Goal: Transaction & Acquisition: Purchase product/service

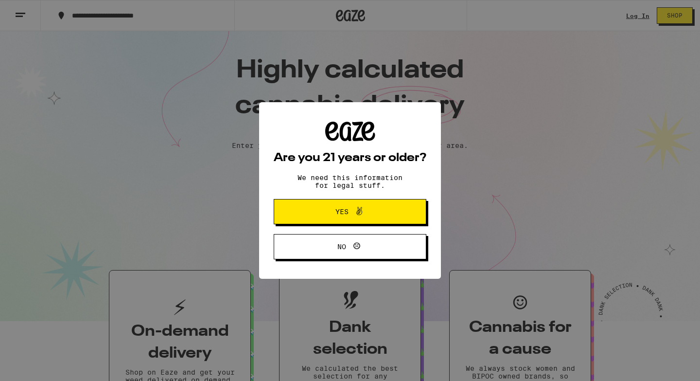
click at [374, 216] on span "Yes" at bounding box center [350, 211] width 74 height 13
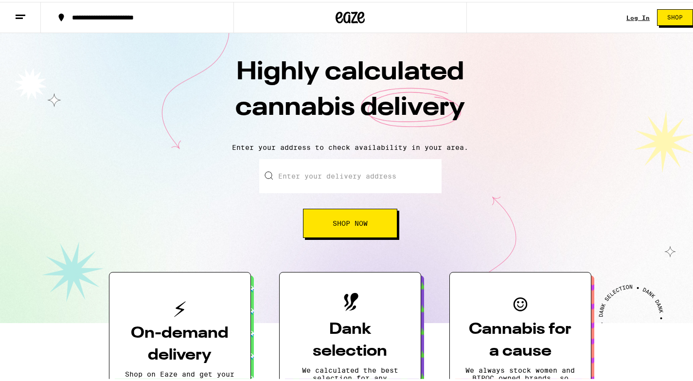
click at [386, 181] on input "Enter your delivery address" at bounding box center [350, 174] width 182 height 34
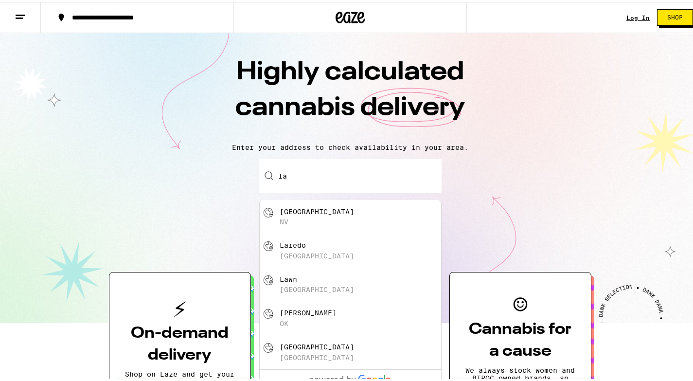
click at [301, 252] on div "Laredo [GEOGRAPHIC_DATA]" at bounding box center [366, 248] width 174 height 18
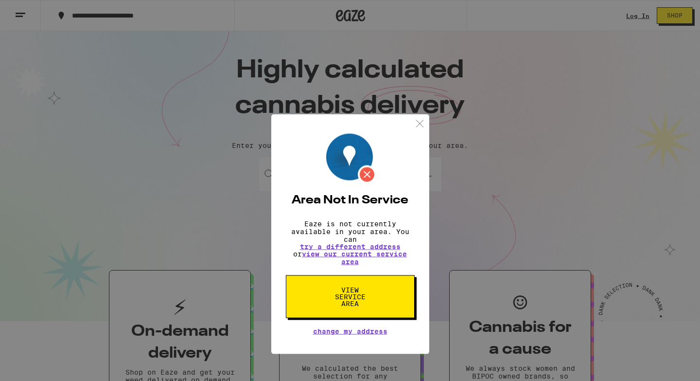
click at [451, 198] on div "Area Not In Service Eaze is not currently available in your area. You can try a…" at bounding box center [350, 190] width 700 height 381
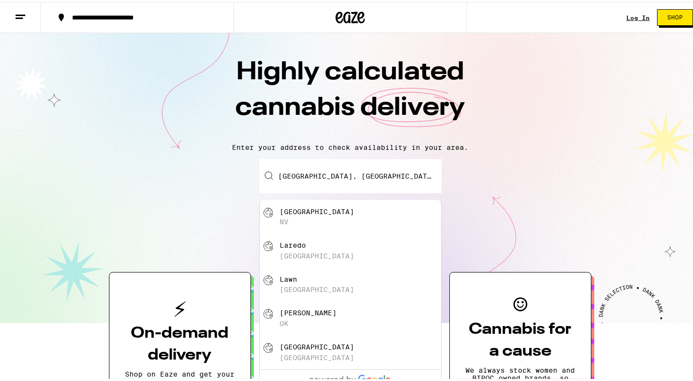
click at [354, 170] on input "[GEOGRAPHIC_DATA], [GEOGRAPHIC_DATA]" at bounding box center [350, 174] width 182 height 34
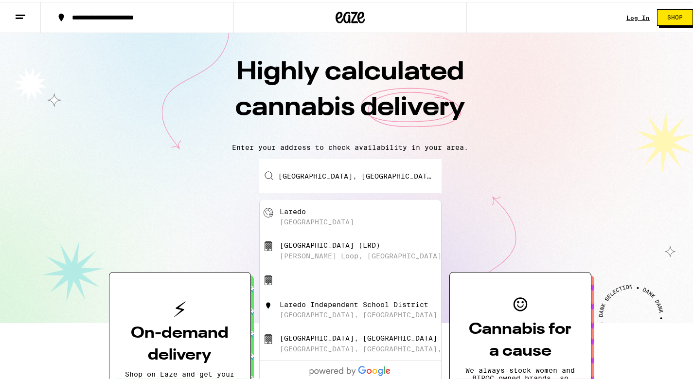
click at [322, 317] on div "[GEOGRAPHIC_DATA] [GEOGRAPHIC_DATA], [GEOGRAPHIC_DATA]" at bounding box center [366, 307] width 174 height 18
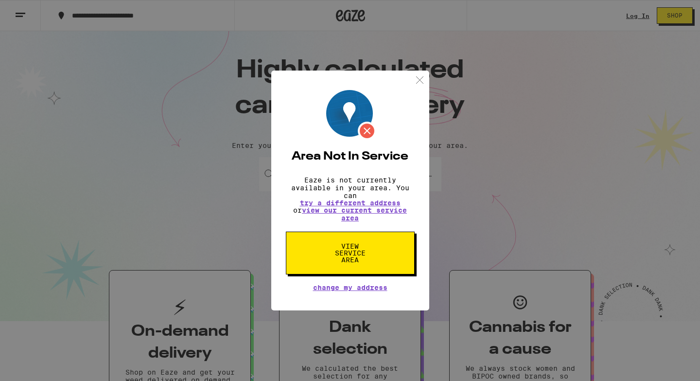
click at [416, 76] on img at bounding box center [420, 80] width 12 height 12
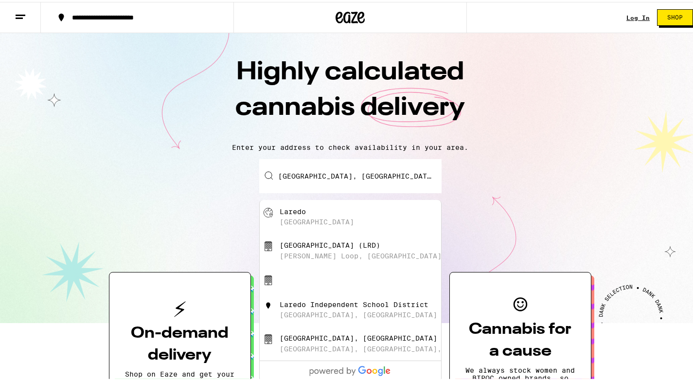
click at [390, 174] on input "[GEOGRAPHIC_DATA], [GEOGRAPHIC_DATA], [GEOGRAPHIC_DATA]" at bounding box center [350, 174] width 182 height 34
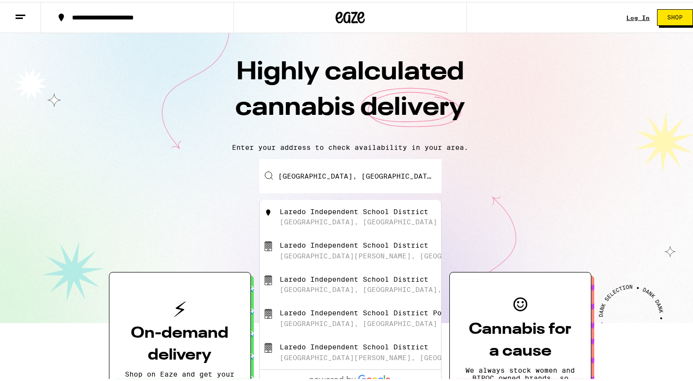
drag, startPoint x: 429, startPoint y: 178, endPoint x: 217, endPoint y: 180, distance: 212.4
click at [217, 180] on div "Enter your delivery address [GEOGRAPHIC_DATA], [GEOGRAPHIC_DATA], [GEOGRAPHIC_D…" at bounding box center [350, 196] width 680 height 79
type input "[GEOGRAPHIC_DATA], [GEOGRAPHIC_DATA]"
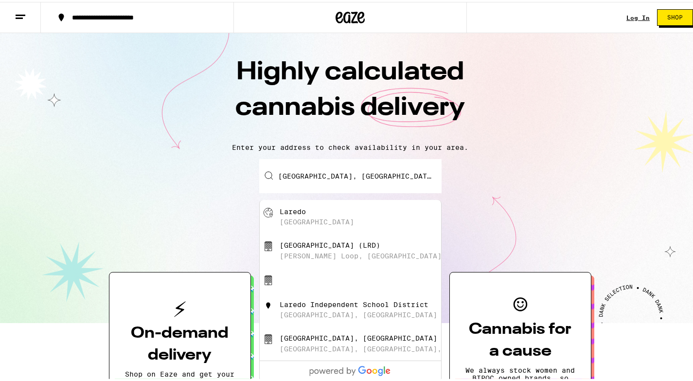
drag, startPoint x: 331, startPoint y: 178, endPoint x: 221, endPoint y: 177, distance: 109.8
click at [221, 177] on div "Enter your delivery address [GEOGRAPHIC_DATA] [GEOGRAPHIC_DATA] (LRD) [PERSON_N…" at bounding box center [350, 196] width 680 height 79
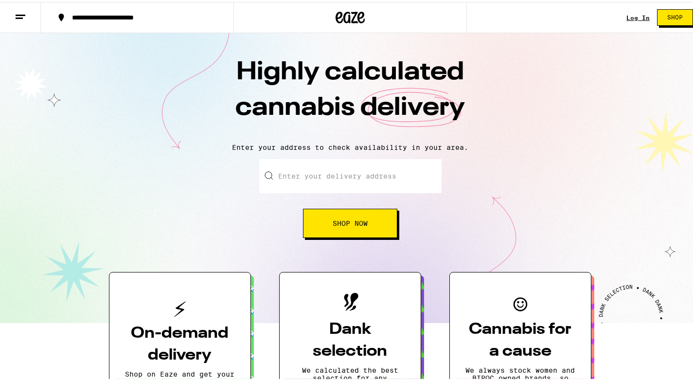
click at [328, 171] on input "Enter your delivery address" at bounding box center [350, 174] width 182 height 34
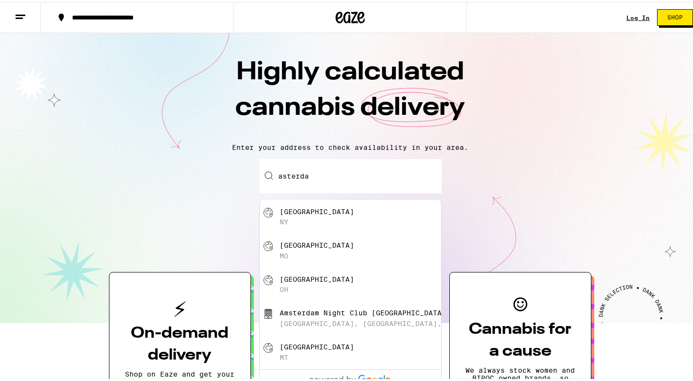
click at [332, 281] on div "[GEOGRAPHIC_DATA] [GEOGRAPHIC_DATA]" at bounding box center [366, 282] width 174 height 18
type input "[GEOGRAPHIC_DATA], [GEOGRAPHIC_DATA]"
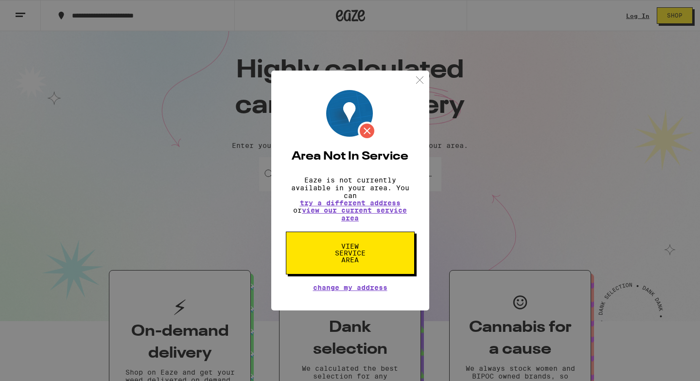
click at [353, 291] on span "Change My Address" at bounding box center [350, 287] width 74 height 7
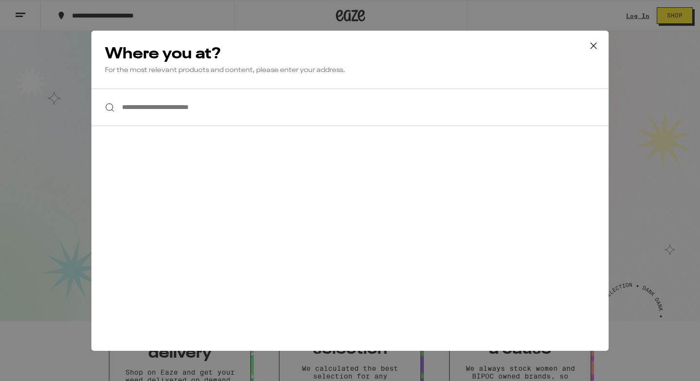
click at [255, 117] on input "**********" at bounding box center [349, 106] width 517 height 37
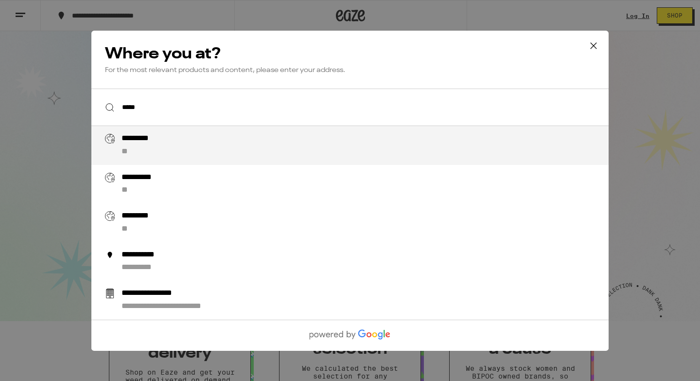
click at [211, 144] on div "********* **" at bounding box center [370, 145] width 496 height 23
type input "**********"
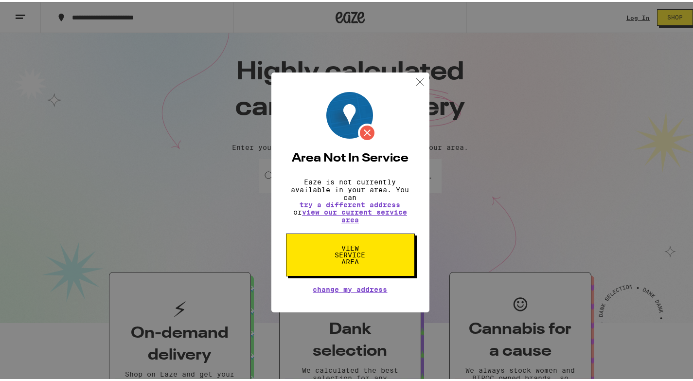
click at [362, 242] on button "View Service Area" at bounding box center [350, 252] width 129 height 43
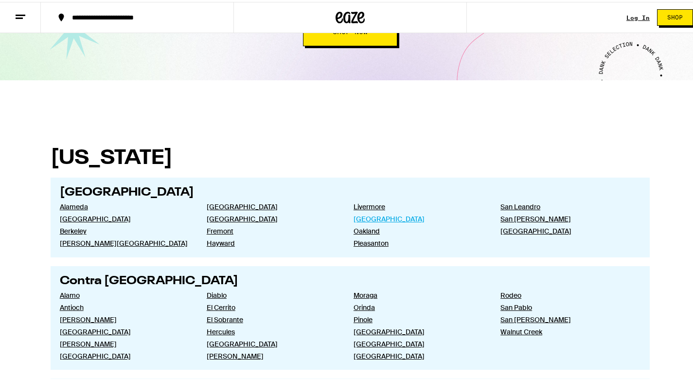
scroll to position [162, 0]
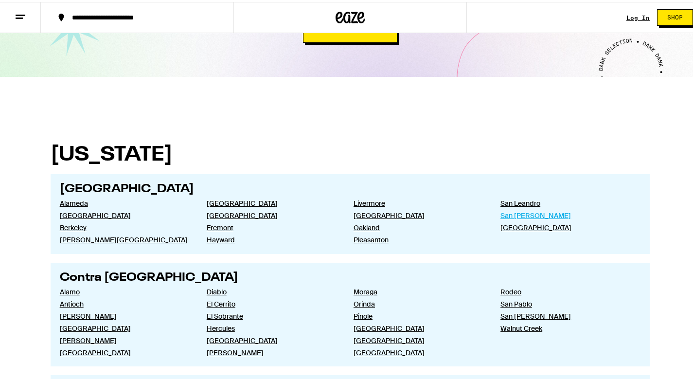
click at [516, 214] on link "San [PERSON_NAME]" at bounding box center [565, 213] width 131 height 9
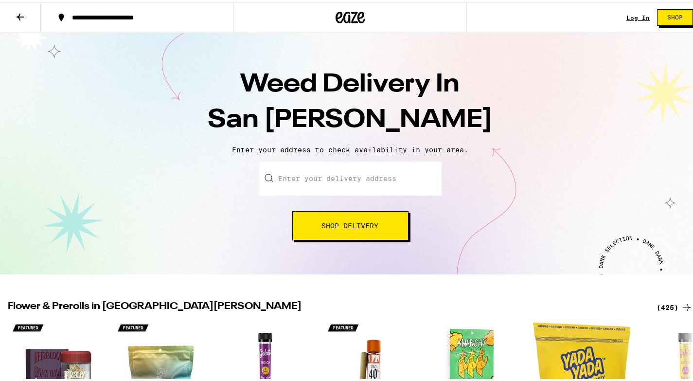
click at [331, 177] on input "Enter your delivery address" at bounding box center [350, 176] width 182 height 34
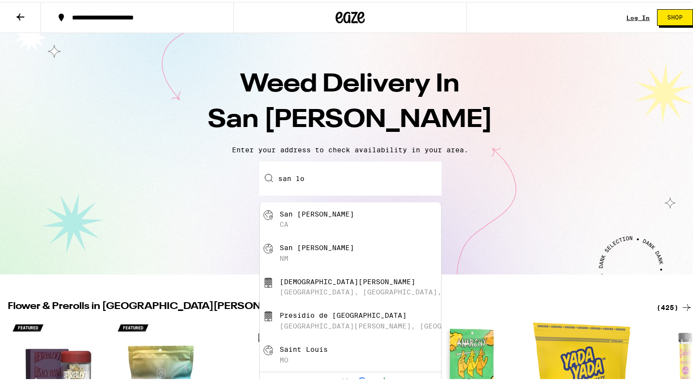
click at [321, 212] on div "San [PERSON_NAME]" at bounding box center [316, 212] width 74 height 8
type input "[GEOGRAPHIC_DATA], [GEOGRAPHIC_DATA]"
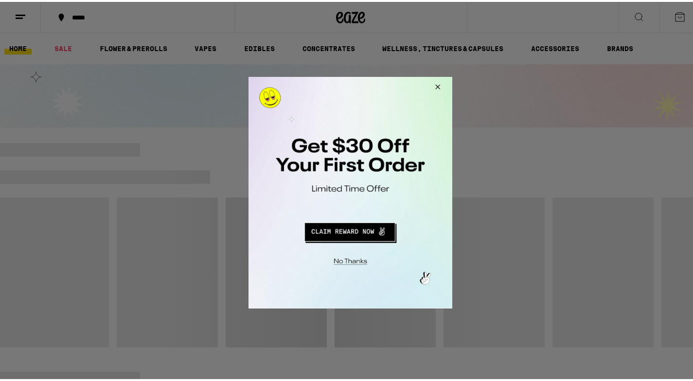
click at [353, 258] on button "Close Modal" at bounding box center [348, 259] width 198 height 15
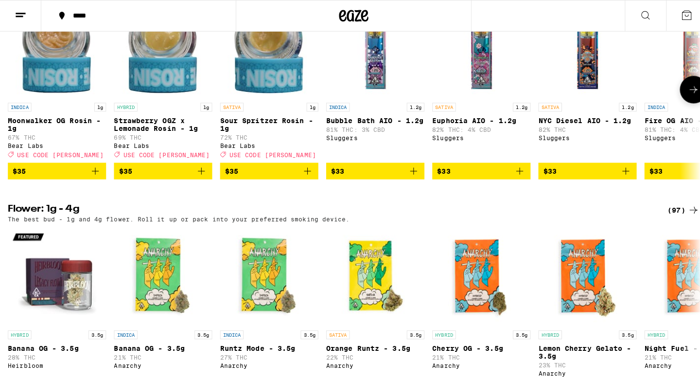
scroll to position [616, 0]
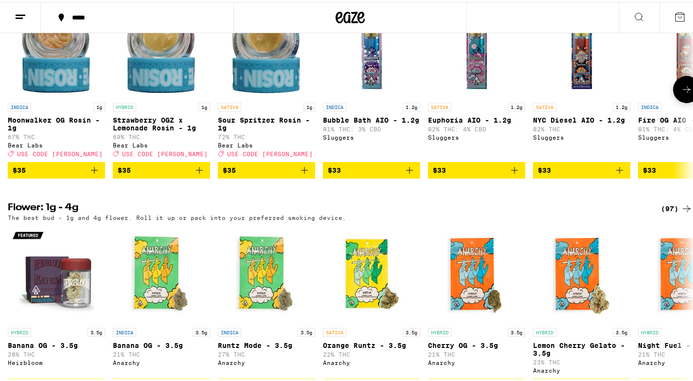
click at [378, 93] on img "Open page for Bubble Bath AIO - 1.2g from Sluggers" at bounding box center [371, 47] width 97 height 97
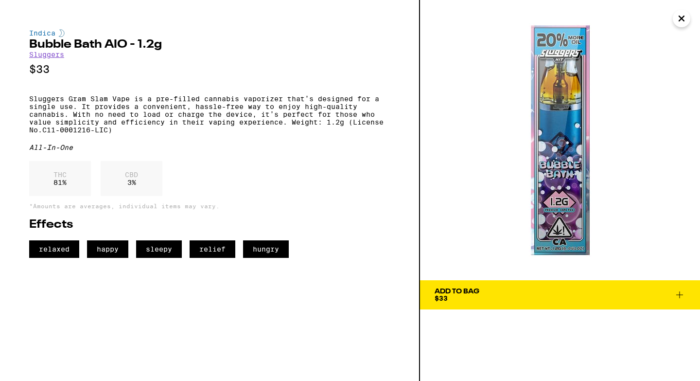
click at [493, 296] on span "Add To Bag $33" at bounding box center [560, 295] width 251 height 14
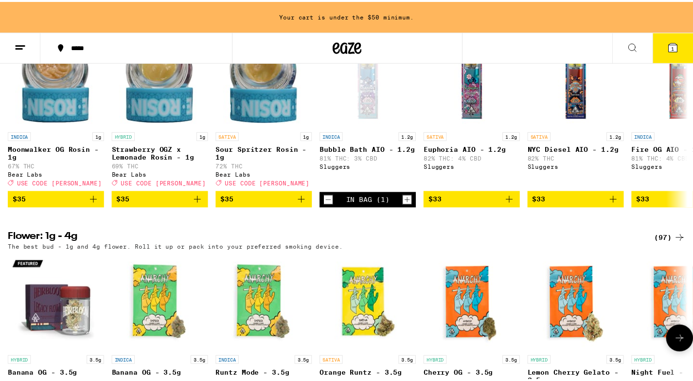
scroll to position [647, 0]
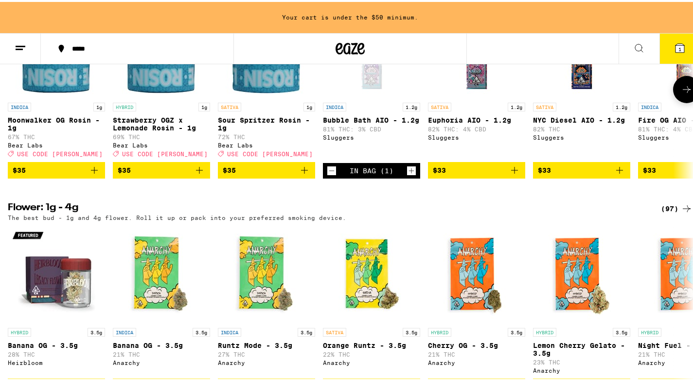
click at [410, 174] on icon "Increment" at bounding box center [411, 169] width 9 height 12
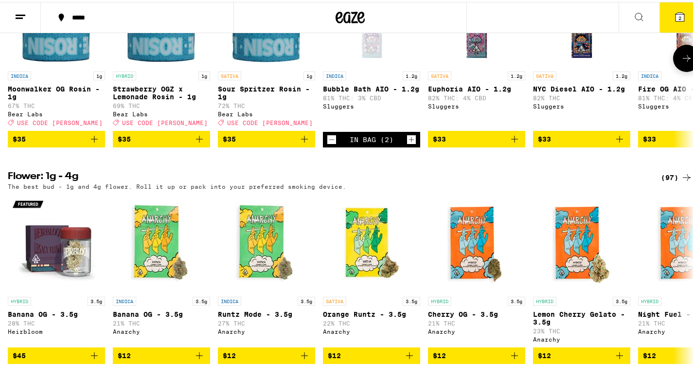
scroll to position [616, 0]
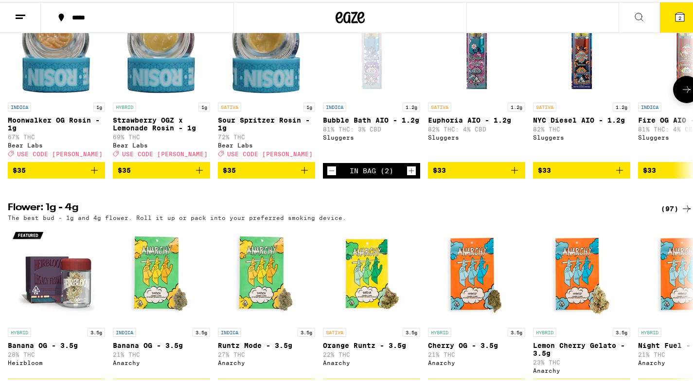
click at [482, 174] on span "$33" at bounding box center [476, 168] width 87 height 12
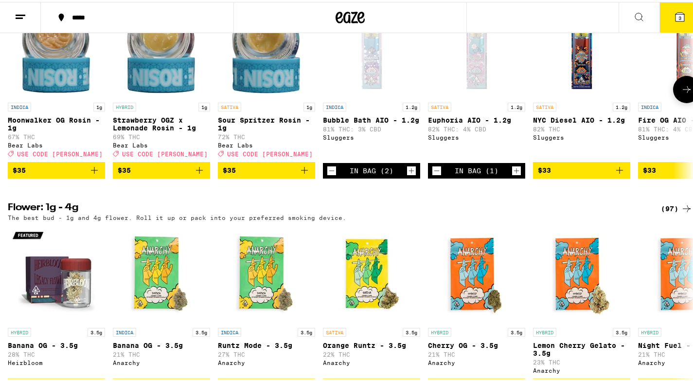
click at [515, 174] on icon "Increment" at bounding box center [516, 169] width 9 height 12
click at [581, 174] on span "$33" at bounding box center [581, 168] width 87 height 12
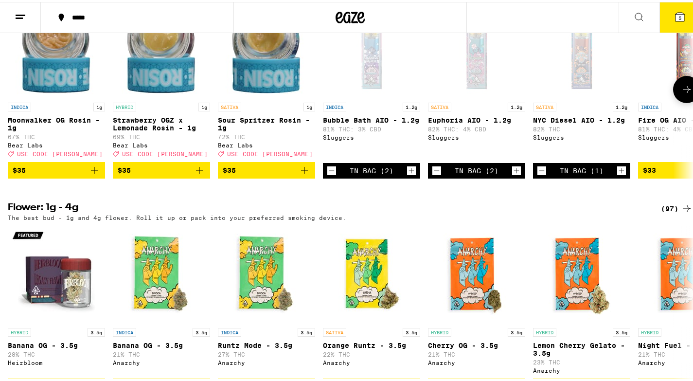
click at [624, 174] on icon "Increment" at bounding box center [621, 169] width 9 height 12
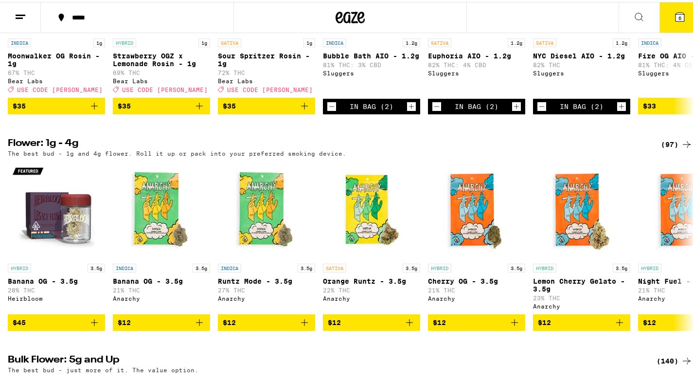
scroll to position [680, 0]
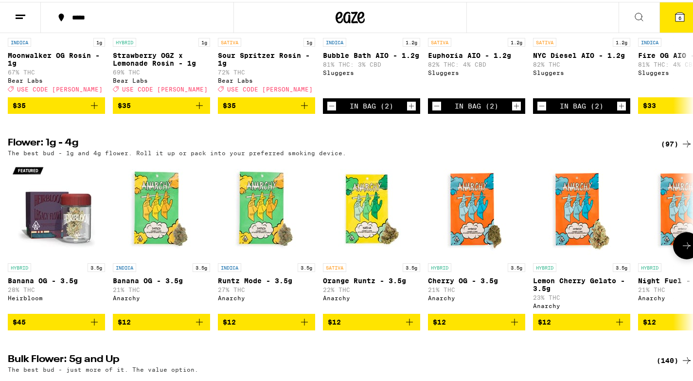
click at [264, 326] on span "$12" at bounding box center [266, 320] width 87 height 12
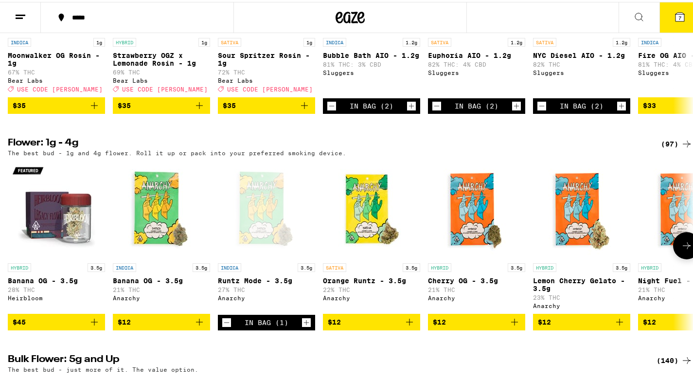
click at [309, 326] on icon "Increment" at bounding box center [306, 320] width 9 height 12
click at [350, 326] on span "$12" at bounding box center [371, 320] width 87 height 12
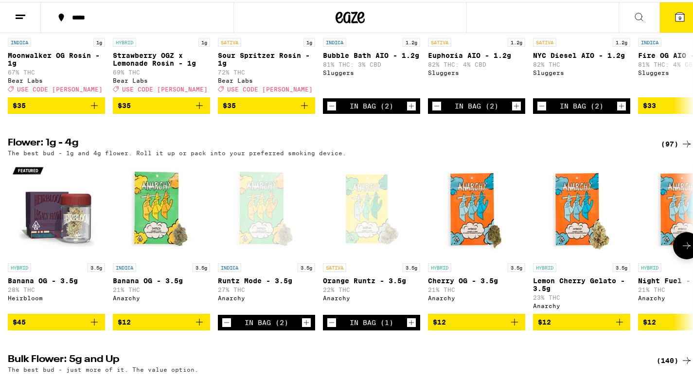
click at [414, 326] on icon "Increment" at bounding box center [411, 320] width 9 height 12
click at [140, 326] on span "$12" at bounding box center [161, 320] width 87 height 12
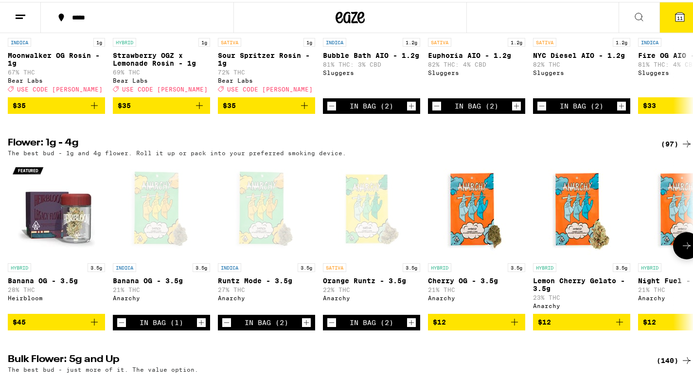
click at [202, 326] on icon "Increment" at bounding box center [201, 320] width 9 height 12
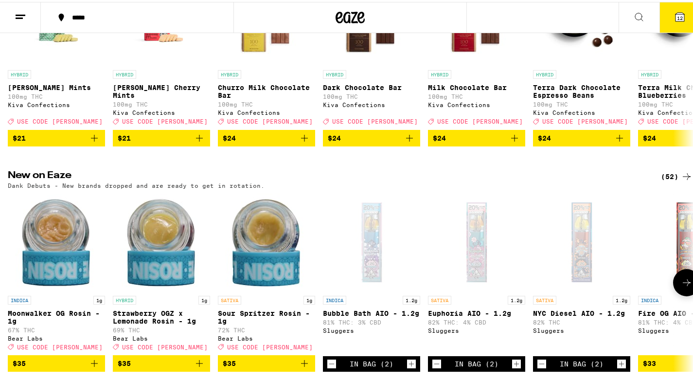
scroll to position [357, 0]
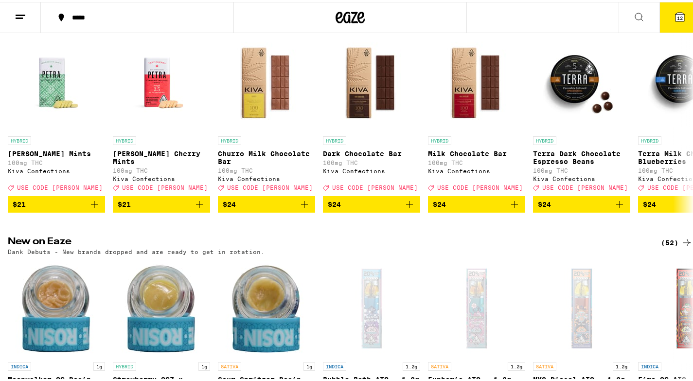
click at [666, 16] on button "12" at bounding box center [679, 15] width 41 height 30
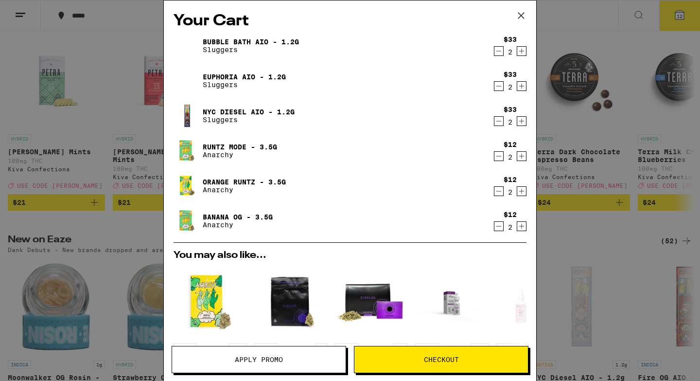
click at [280, 356] on span "Apply Promo" at bounding box center [259, 359] width 48 height 7
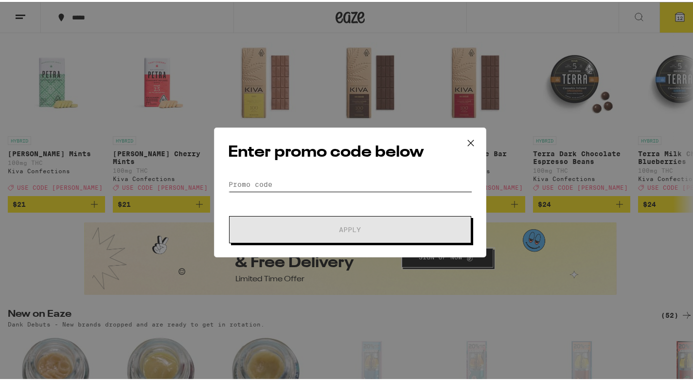
click at [306, 179] on input "Promo Code" at bounding box center [350, 182] width 244 height 15
paste input "FADED30"
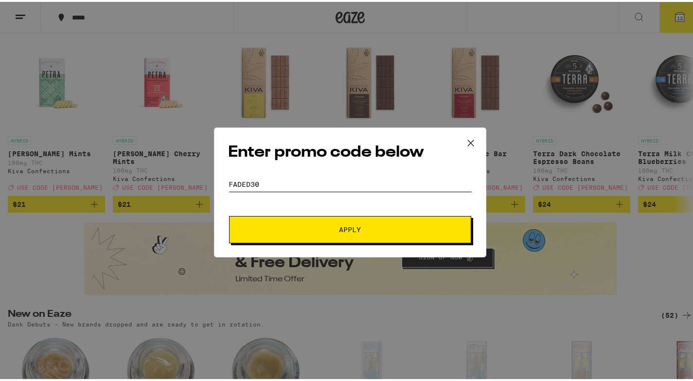
type input "FADED30"
click at [298, 226] on span "Apply" at bounding box center [349, 227] width 175 height 7
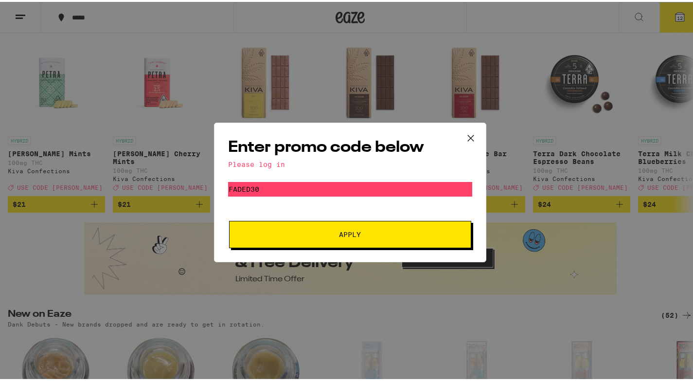
click at [339, 236] on span "Apply" at bounding box center [350, 232] width 22 height 7
click at [468, 137] on icon at bounding box center [471, 136] width 6 height 6
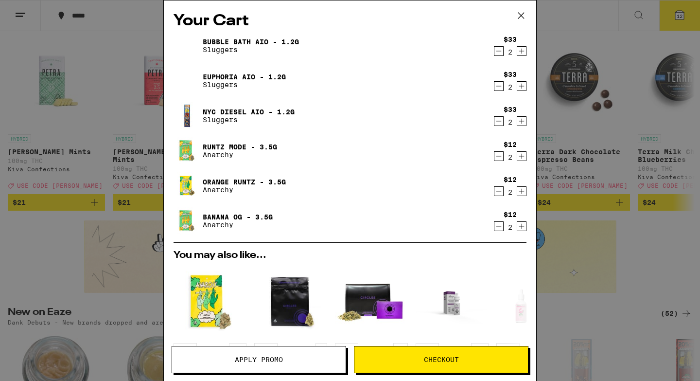
click at [413, 350] on button "Checkout" at bounding box center [441, 359] width 174 height 27
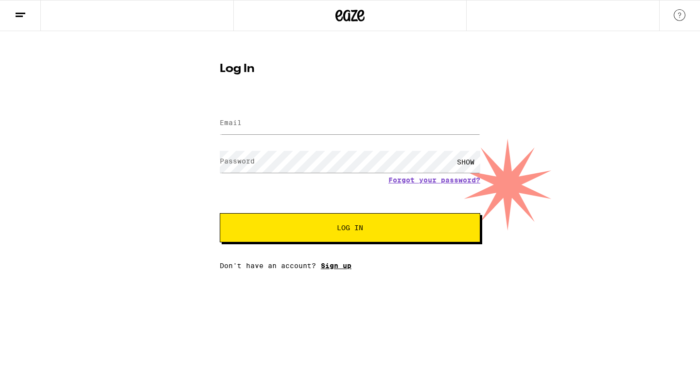
click at [327, 267] on link "Sign up" at bounding box center [336, 265] width 31 height 8
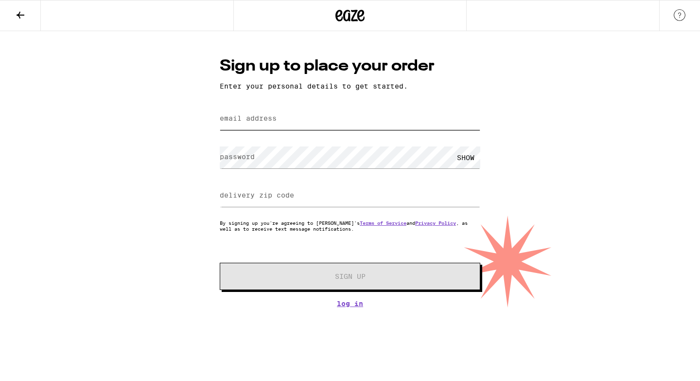
click at [289, 122] on input "email address" at bounding box center [350, 119] width 261 height 22
type input "[EMAIL_ADDRESS][DOMAIN_NAME]"
click at [459, 163] on div "SHOW" at bounding box center [465, 157] width 29 height 22
click at [459, 163] on div "HIDE" at bounding box center [465, 157] width 29 height 22
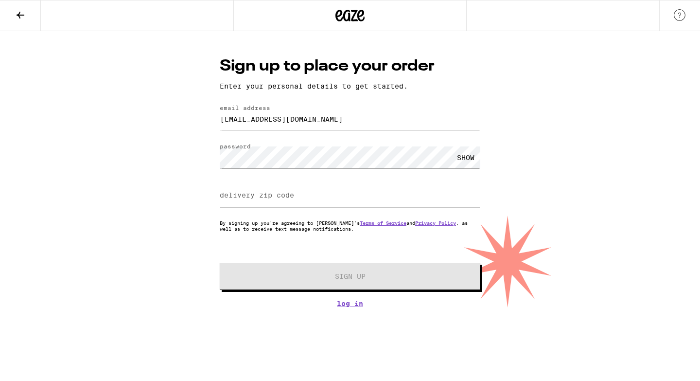
drag, startPoint x: 457, startPoint y: 188, endPoint x: 453, endPoint y: 194, distance: 7.2
click at [454, 192] on input "delivery zip code" at bounding box center [350, 196] width 261 height 22
click at [440, 203] on input "delivery zip code" at bounding box center [350, 196] width 261 height 22
click at [475, 193] on input "1" at bounding box center [350, 196] width 261 height 22
click at [476, 194] on input "2" at bounding box center [350, 196] width 261 height 22
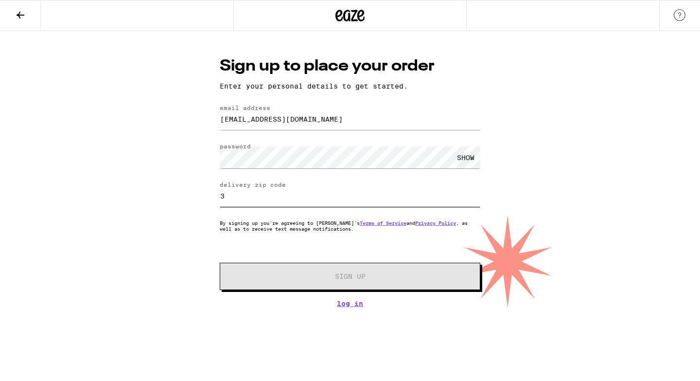
click at [476, 194] on input "3" at bounding box center [350, 196] width 261 height 22
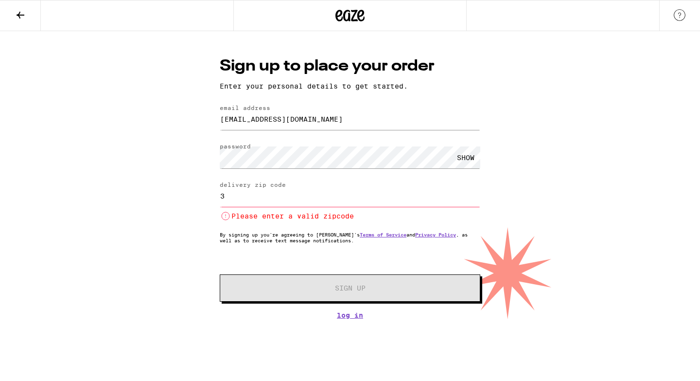
drag, startPoint x: 256, startPoint y: 201, endPoint x: 156, endPoint y: 201, distance: 100.1
click at [156, 201] on div "Sign up to place your order Enter your personal details to get started. email a…" at bounding box center [350, 175] width 700 height 288
paste input "2200"
type input "2200"
click at [408, 265] on form "email address [EMAIL_ADDRESS][DOMAIN_NAME] password SHOW delivery zip code 2200…" at bounding box center [350, 202] width 261 height 197
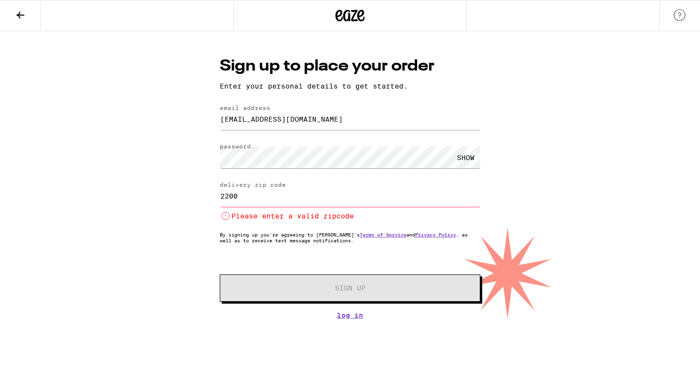
click at [505, 244] on div "Sign up to place your order Enter your personal details to get started. email a…" at bounding box center [350, 175] width 700 height 288
click at [313, 190] on input "2200" at bounding box center [350, 196] width 261 height 22
drag, startPoint x: 272, startPoint y: 200, endPoint x: 178, endPoint y: 200, distance: 93.8
click at [178, 200] on div "Sign up to place your order Enter your personal details to get started. email a…" at bounding box center [350, 175] width 700 height 288
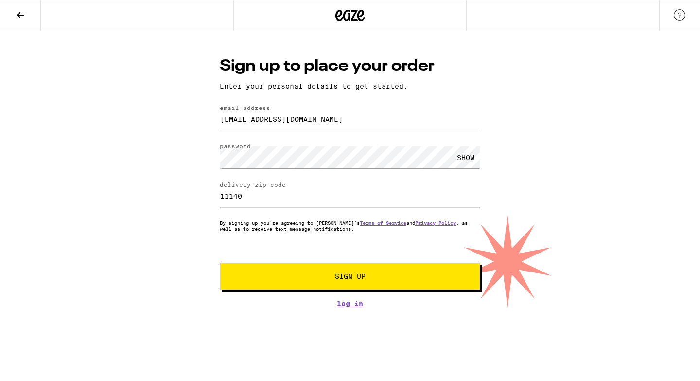
type input "11140"
click at [308, 273] on button "Sign Up" at bounding box center [350, 275] width 261 height 27
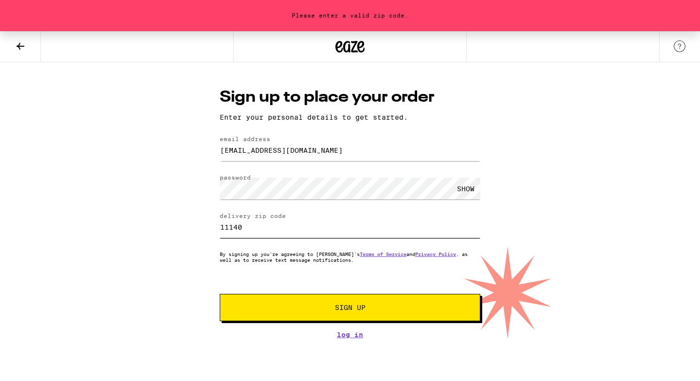
drag, startPoint x: 258, startPoint y: 227, endPoint x: 213, endPoint y: 227, distance: 45.2
click at [213, 227] on div "Sign up to place your order Enter your personal details to get started. email a…" at bounding box center [350, 213] width 280 height 252
click at [345, 49] on icon at bounding box center [350, 47] width 15 height 12
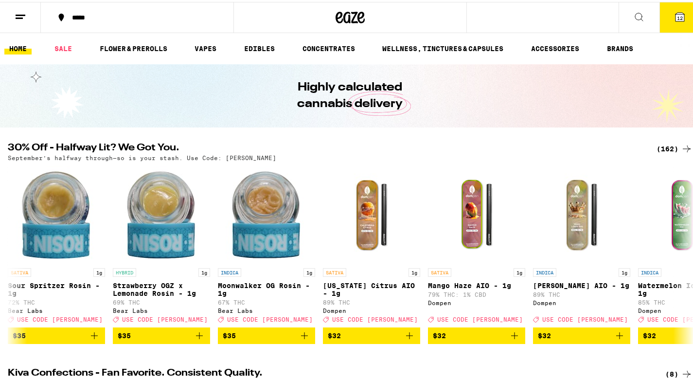
click at [87, 13] on div "*****" at bounding box center [142, 15] width 150 height 7
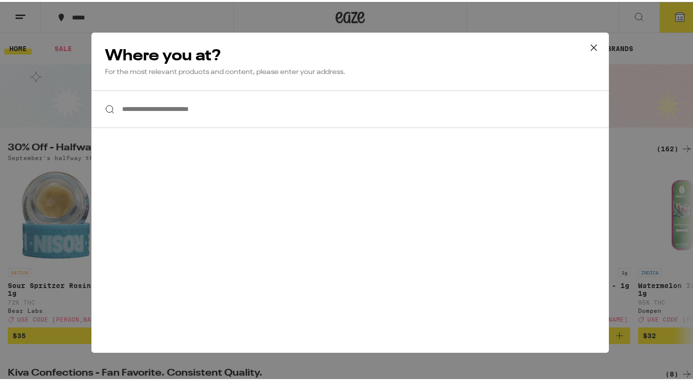
click at [589, 48] on icon at bounding box center [593, 45] width 15 height 15
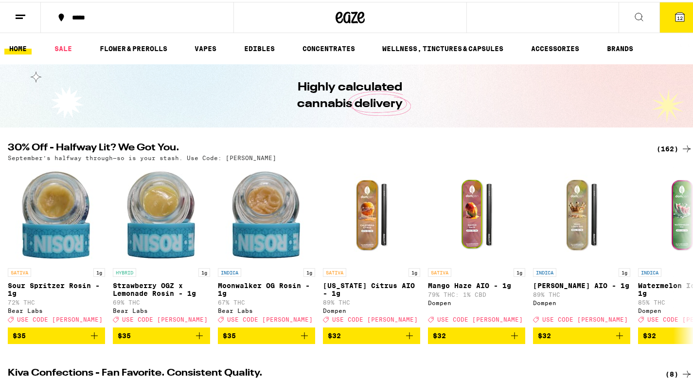
click at [665, 15] on button "12" at bounding box center [679, 15] width 41 height 30
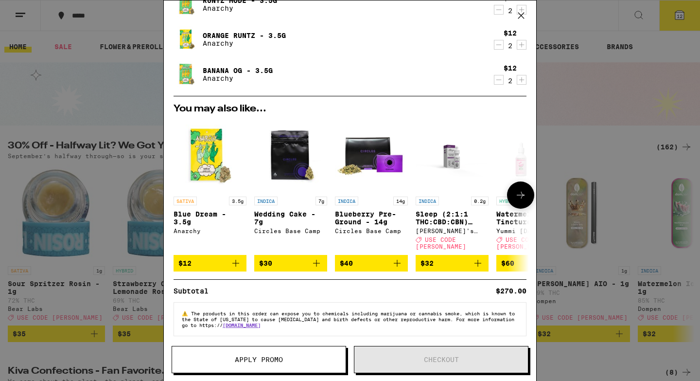
scroll to position [148, 0]
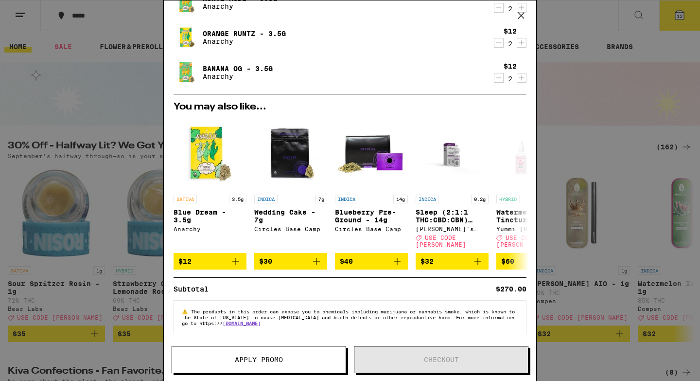
click at [308, 351] on button "Apply Promo" at bounding box center [259, 359] width 174 height 27
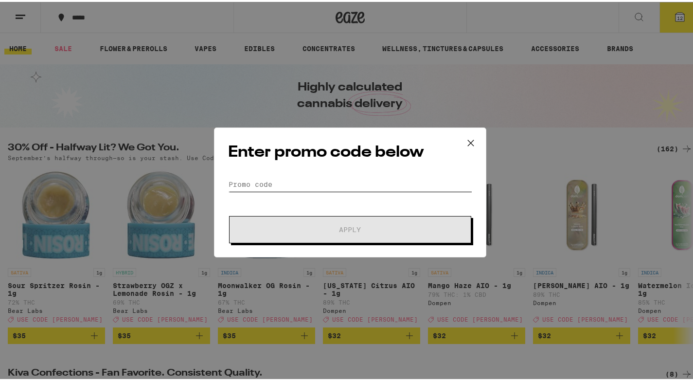
click at [408, 185] on input "Promo Code" at bounding box center [350, 182] width 244 height 15
click at [293, 183] on input "Promo Code" at bounding box center [350, 182] width 244 height 15
paste input "FADED30"
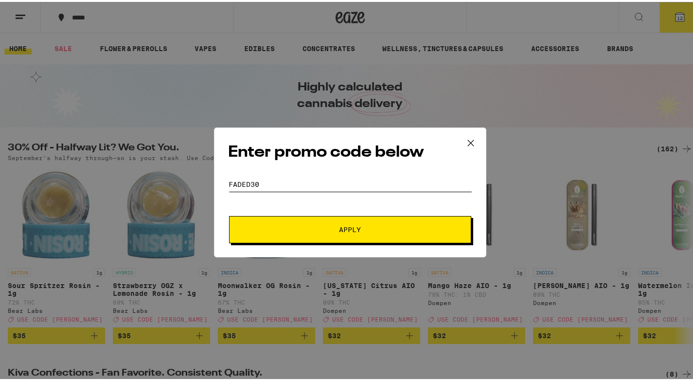
type input "FADED30"
click at [294, 237] on button "Apply" at bounding box center [350, 227] width 242 height 27
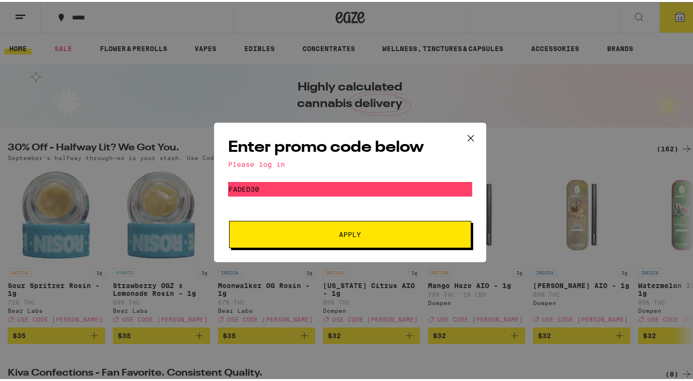
click at [463, 139] on icon at bounding box center [470, 136] width 15 height 15
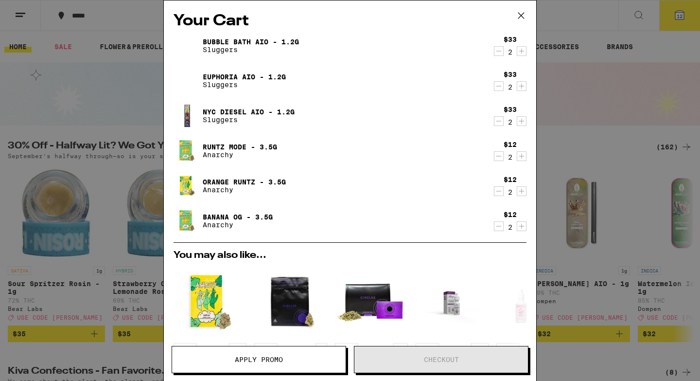
click at [518, 20] on icon at bounding box center [521, 15] width 15 height 15
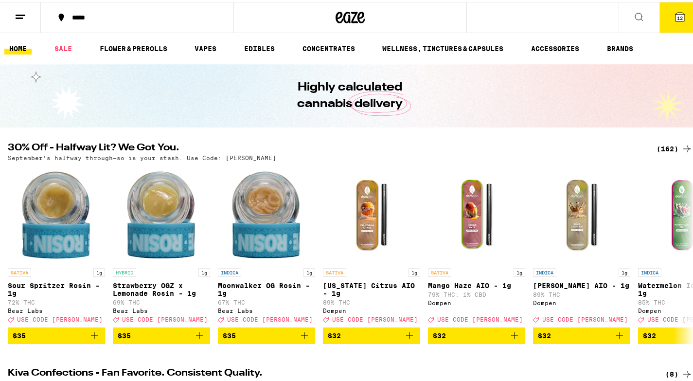
click at [659, 17] on button "12" at bounding box center [679, 15] width 41 height 30
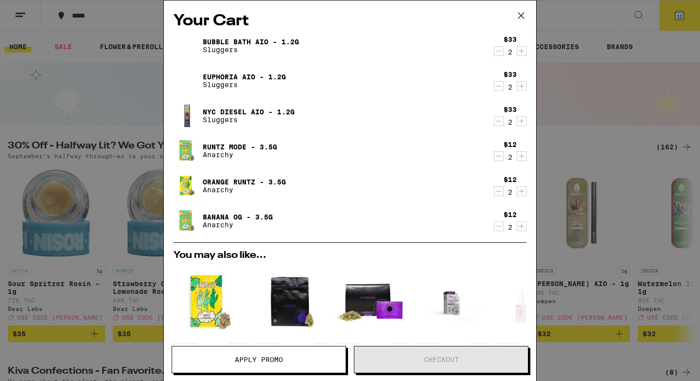
click at [524, 8] on button at bounding box center [521, 15] width 30 height 31
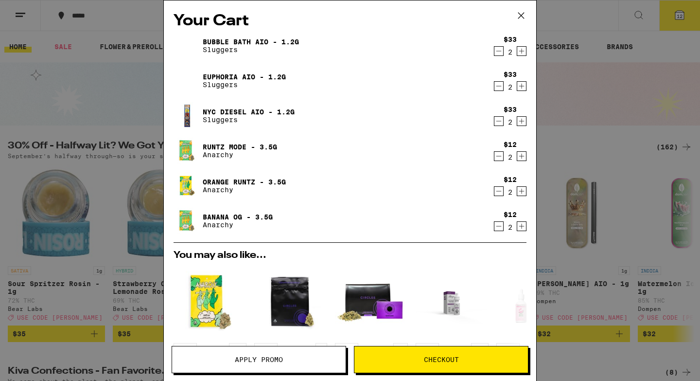
click at [445, 352] on button "Checkout" at bounding box center [441, 359] width 174 height 27
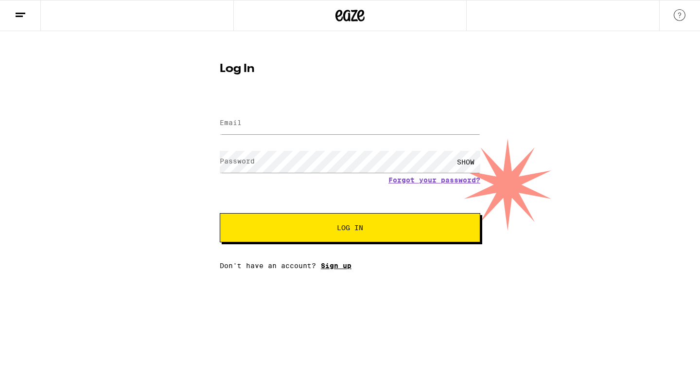
click at [348, 268] on link "Sign up" at bounding box center [336, 265] width 31 height 8
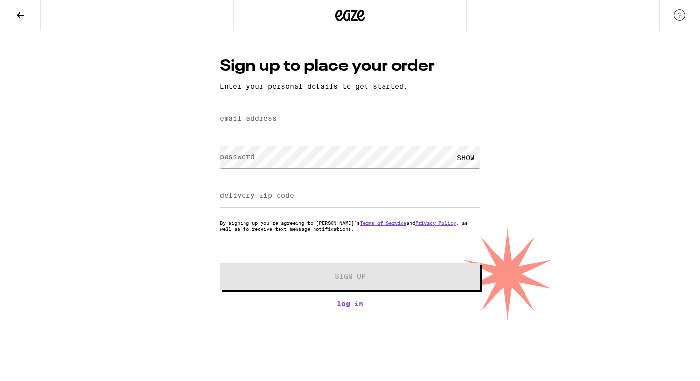
click at [343, 188] on input "delivery zip code" at bounding box center [350, 196] width 261 height 22
type input "94580"
click at [328, 124] on input "email address" at bounding box center [350, 119] width 261 height 22
type input ","
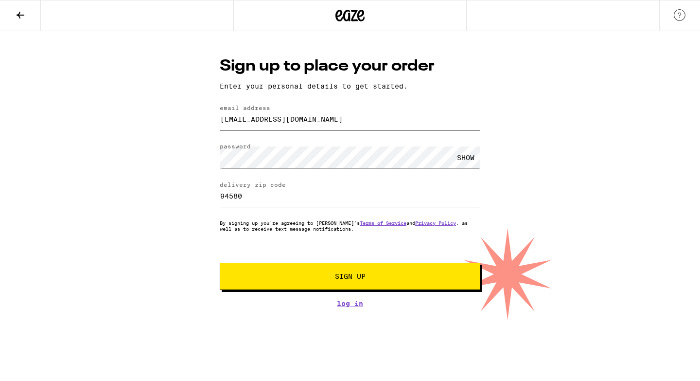
type input "mariolpz3525@gmail.com"
click at [345, 273] on button "Sign Up" at bounding box center [350, 275] width 261 height 27
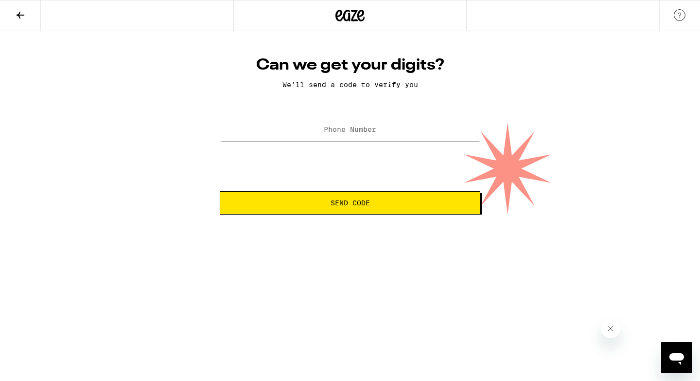
click at [362, 133] on label "Phone Number" at bounding box center [350, 129] width 52 height 8
click at [337, 128] on input "(041) 269-2198" at bounding box center [350, 130] width 261 height 22
click at [308, 134] on input "(041) 269-2198" at bounding box center [350, 130] width 261 height 22
type input "(041) 269-2198"
click at [353, 208] on button "Send Code" at bounding box center [350, 202] width 261 height 23
